Goal: Task Accomplishment & Management: Complete application form

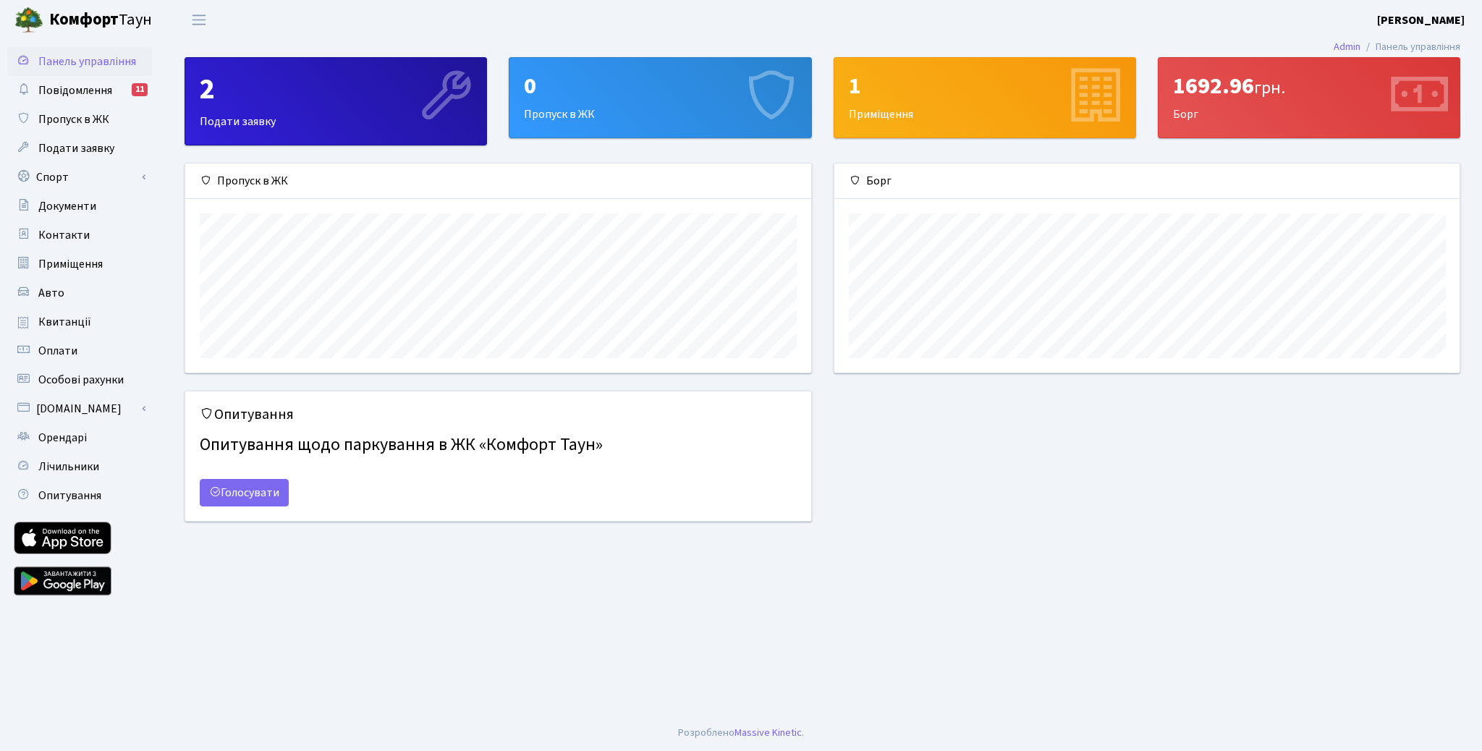
scroll to position [208, 625]
click at [69, 124] on span "Пропуск в ЖК" at bounding box center [73, 119] width 71 height 16
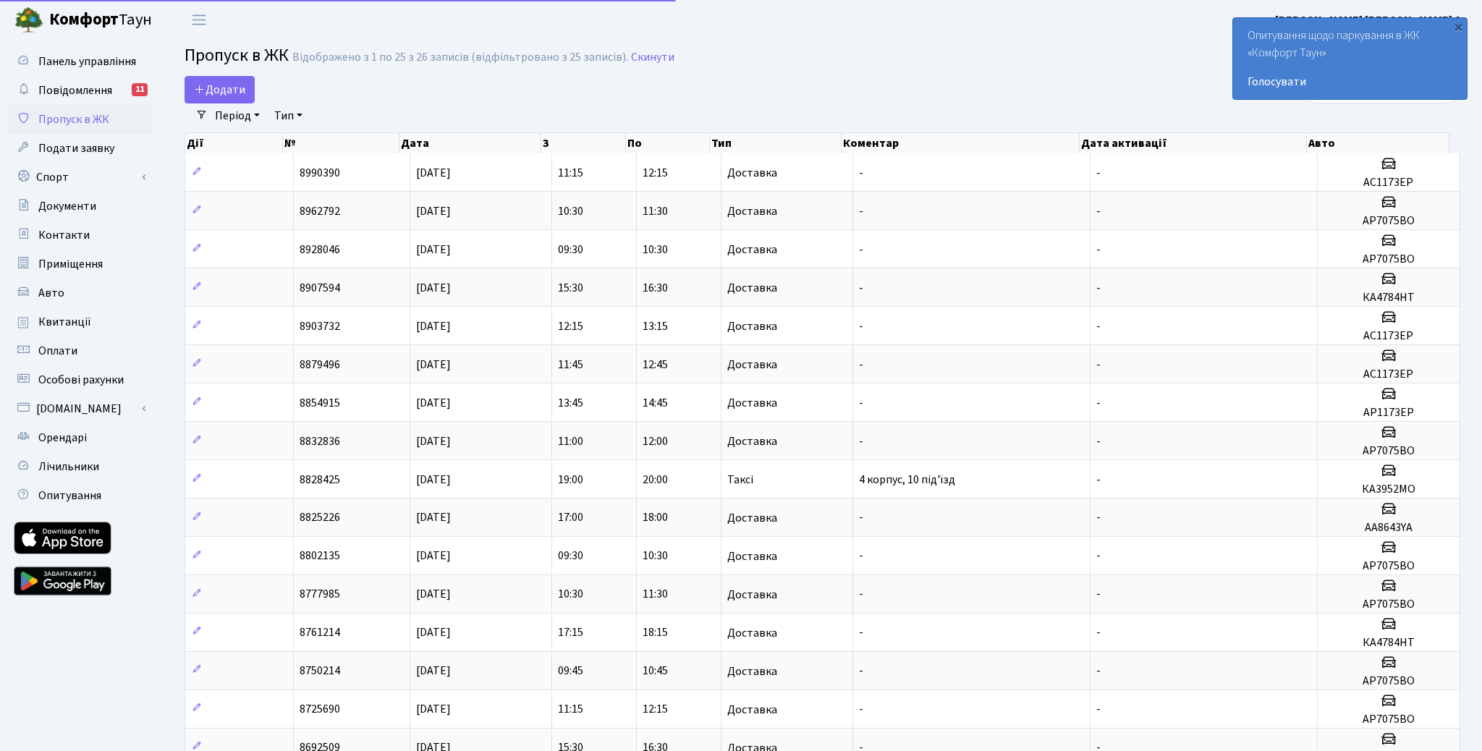
select select "25"
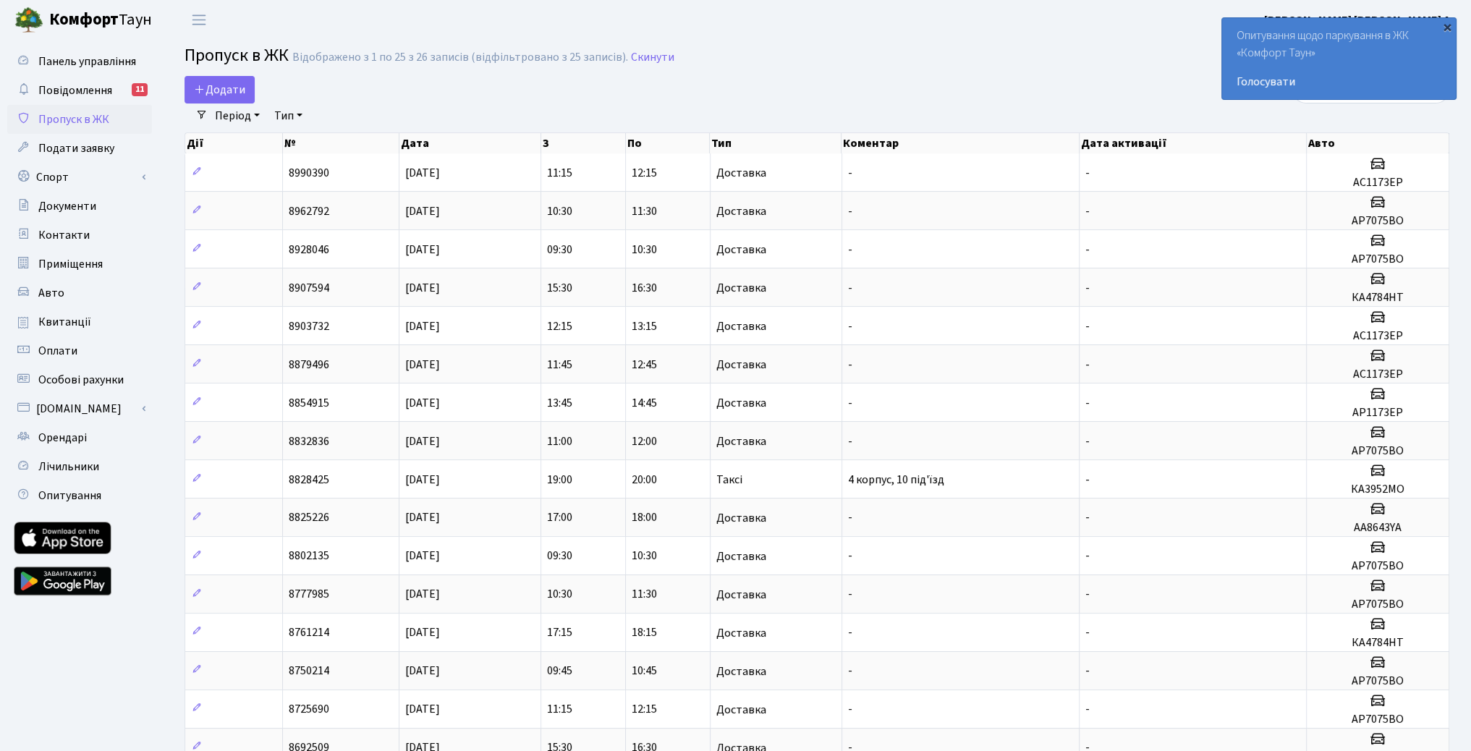
click at [1446, 27] on div "×" at bounding box center [1447, 27] width 14 height 14
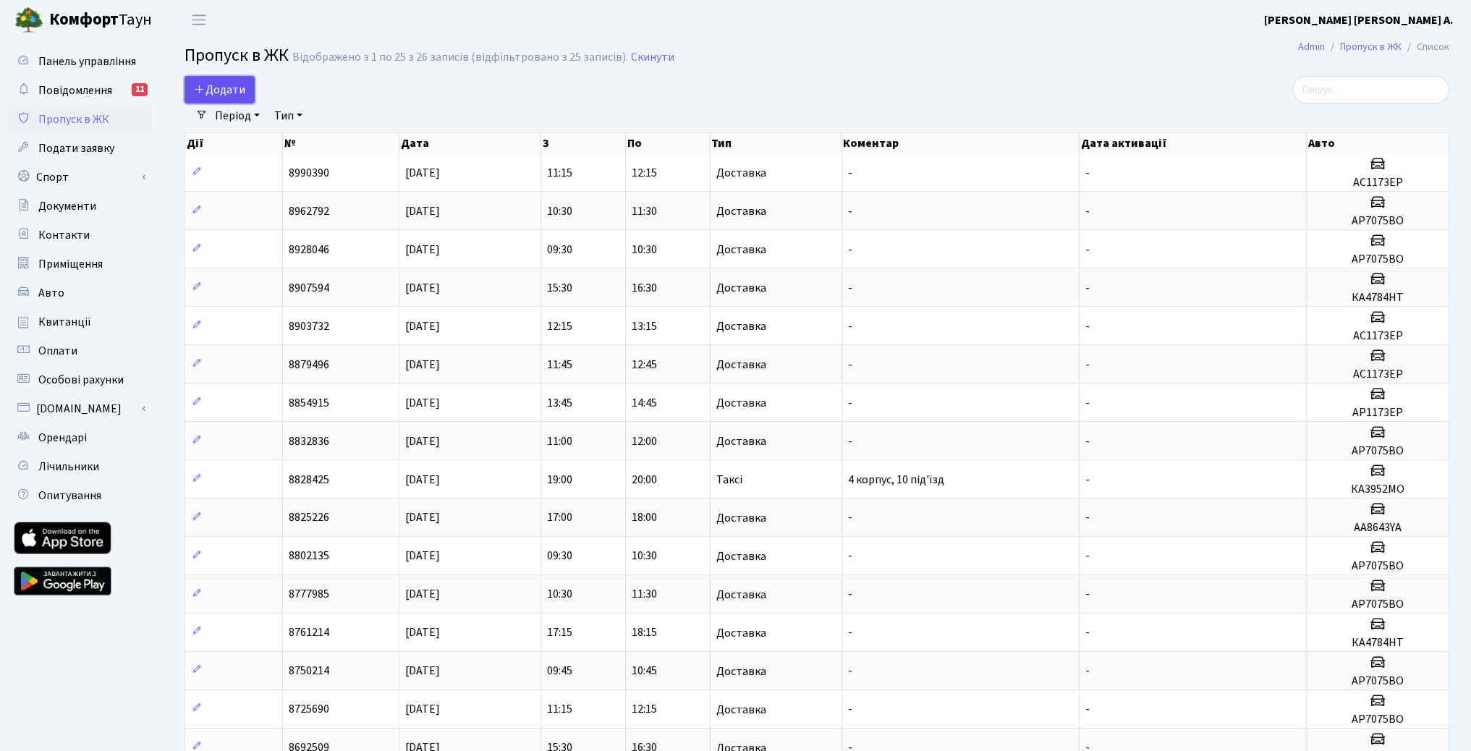
click at [222, 93] on span "Додати" at bounding box center [219, 90] width 51 height 16
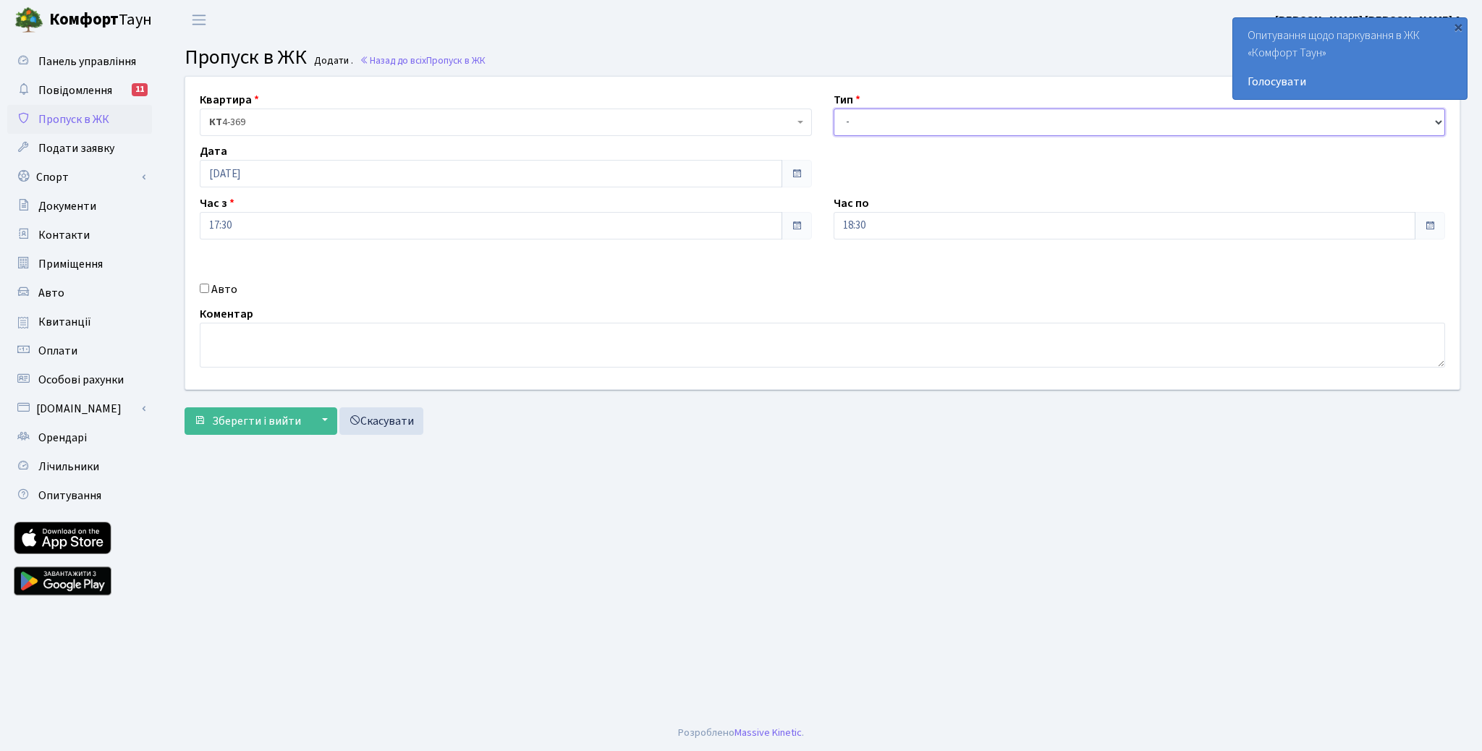
select select "1"
click at [834, 109] on select "- Доставка Таксі Гості Сервіс" at bounding box center [1140, 122] width 612 height 27
click at [224, 287] on label "Авто" at bounding box center [224, 289] width 26 height 17
click at [209, 287] on input "Авто" at bounding box center [204, 288] width 9 height 9
checkbox input "true"
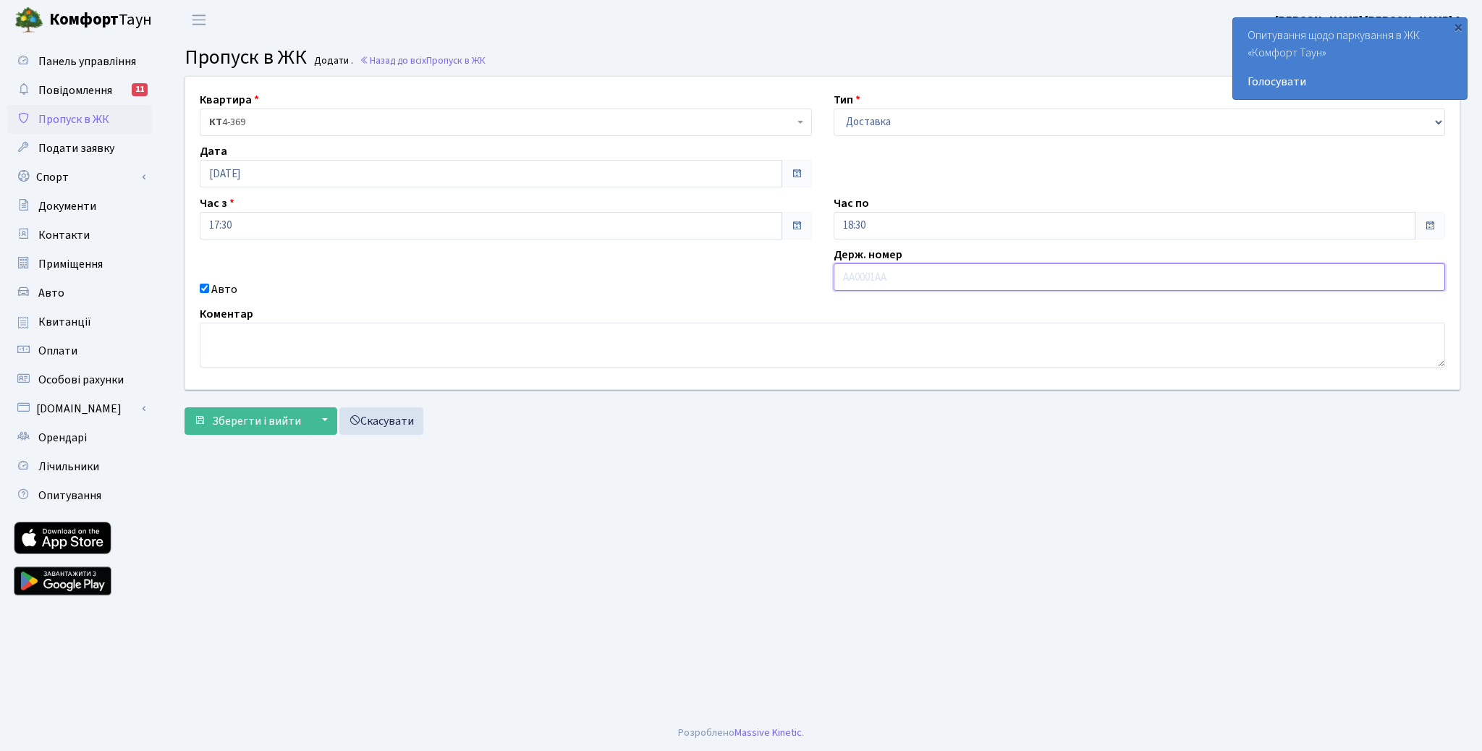
click at [881, 280] on input "text" at bounding box center [1140, 276] width 612 height 27
type input "АІ9013МЄ"
click at [1456, 27] on div "×" at bounding box center [1458, 27] width 14 height 14
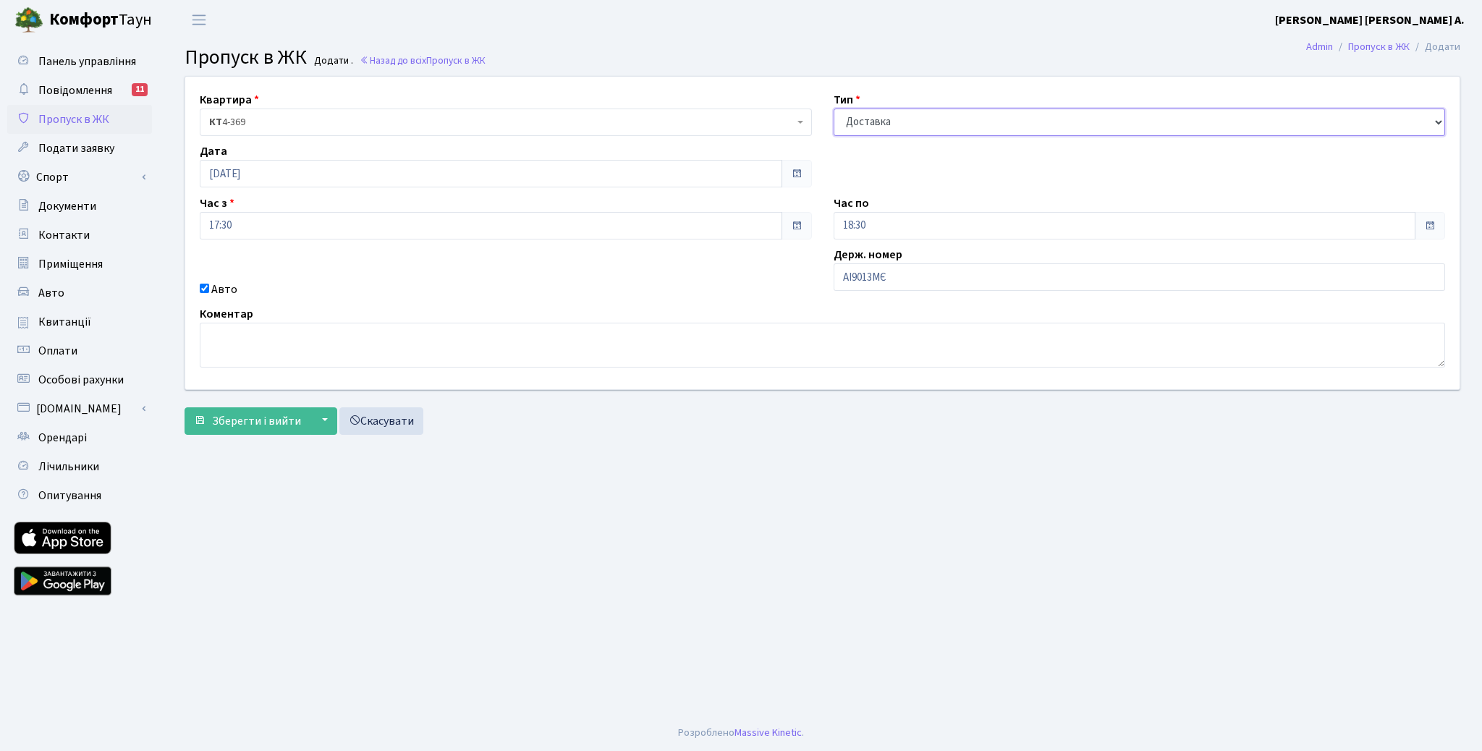
click at [933, 125] on select "- Доставка Таксі Гості Сервіс" at bounding box center [1140, 122] width 612 height 27
click at [258, 422] on span "Зберегти і вийти" at bounding box center [256, 421] width 89 height 16
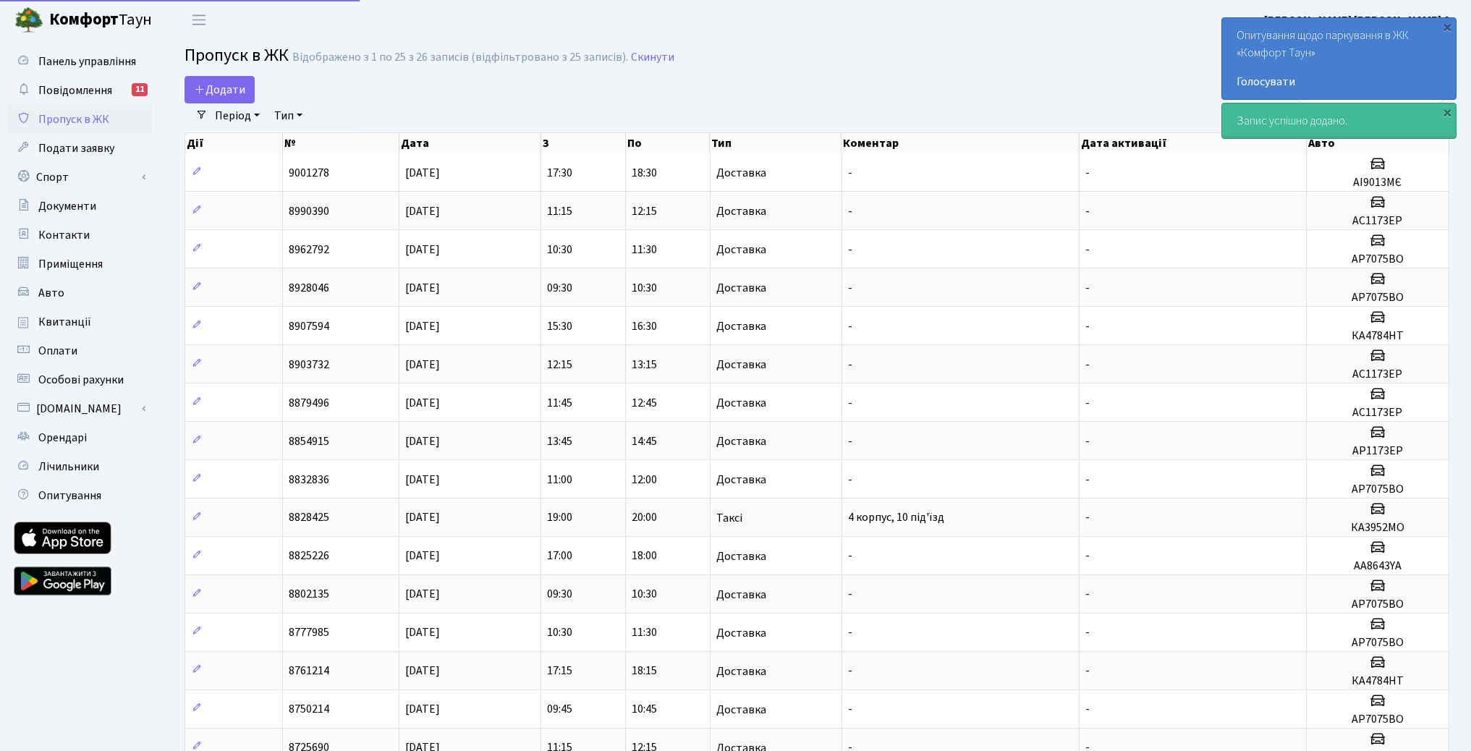
select select "25"
